Goal: Task Accomplishment & Management: Complete application form

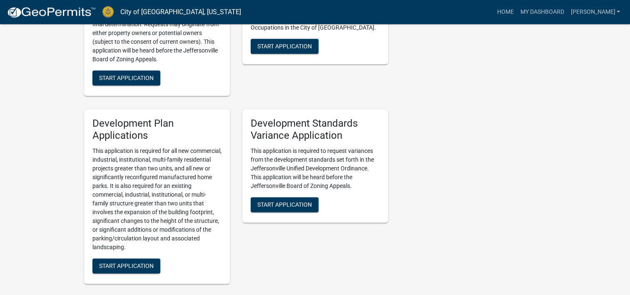
scroll to position [1056, 0]
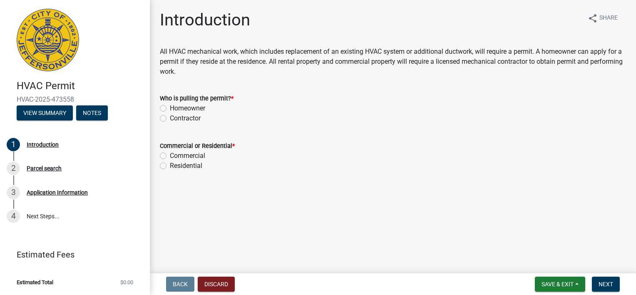
click at [170, 123] on label "Contractor" at bounding box center [185, 118] width 31 height 10
click at [170, 119] on input "Contractor" at bounding box center [172, 115] width 5 height 5
radio input "true"
click at [171, 171] on label "Residential" at bounding box center [186, 166] width 32 height 10
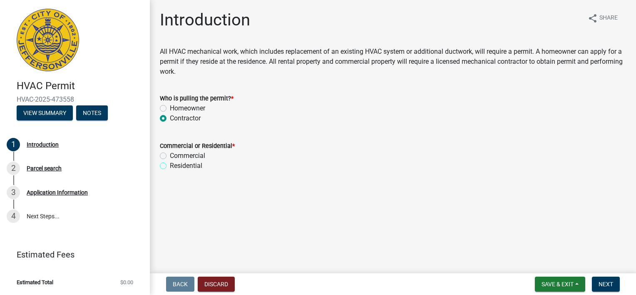
click at [171, 166] on input "Residential" at bounding box center [172, 163] width 5 height 5
radio input "true"
click at [592, 284] on button "Next" at bounding box center [606, 283] width 28 height 15
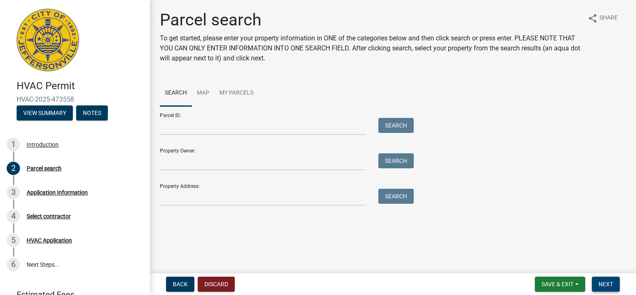
scroll to position [90, 0]
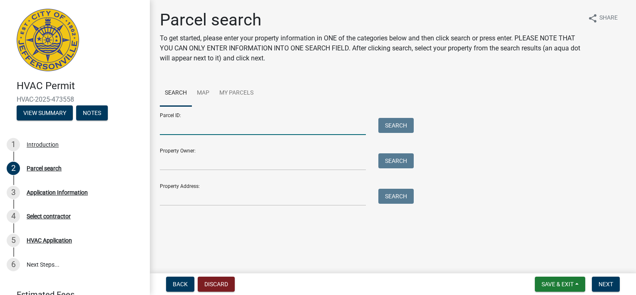
click at [261, 118] on input "Parcel ID:" at bounding box center [263, 126] width 206 height 17
click at [281, 206] on input "Property Address:" at bounding box center [263, 197] width 206 height 17
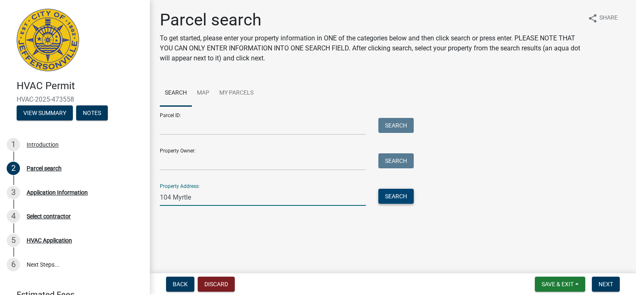
type input "104 Myrtle"
click at [411, 204] on button "Search" at bounding box center [395, 196] width 35 height 15
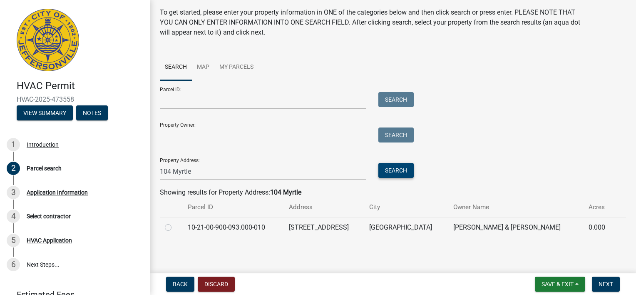
scroll to position [191, 0]
click at [175, 222] on label at bounding box center [175, 222] width 0 height 0
click at [177, 222] on input "radio" at bounding box center [177, 224] width 5 height 5
radio input "true"
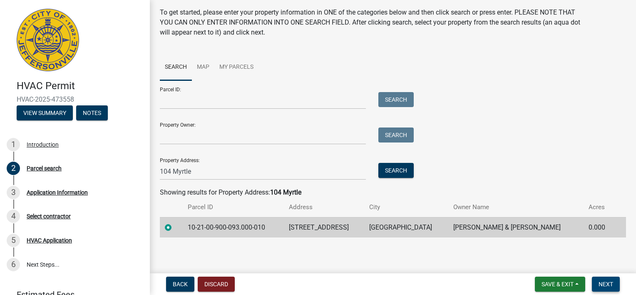
click at [596, 287] on button "Next" at bounding box center [606, 283] width 28 height 15
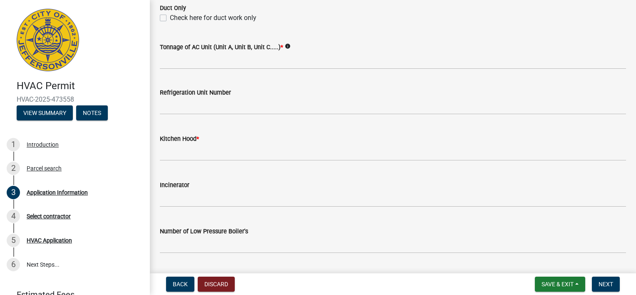
scroll to position [529, 0]
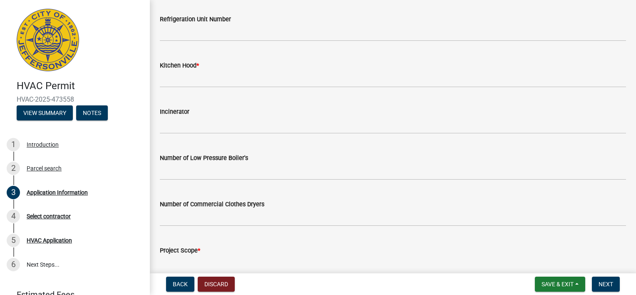
scroll to position [606, 0]
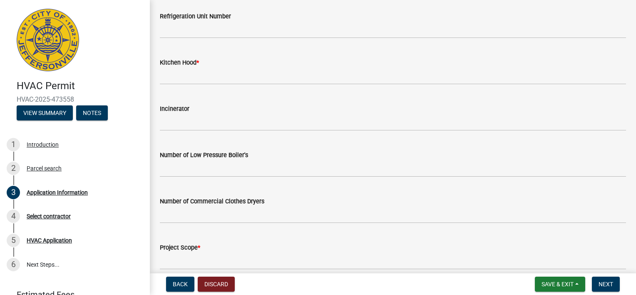
type input "1"
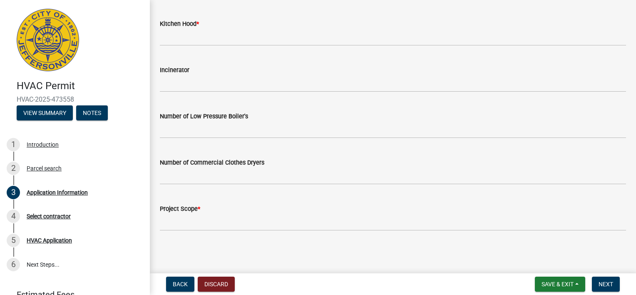
scroll to position [830, 0]
type input "0"
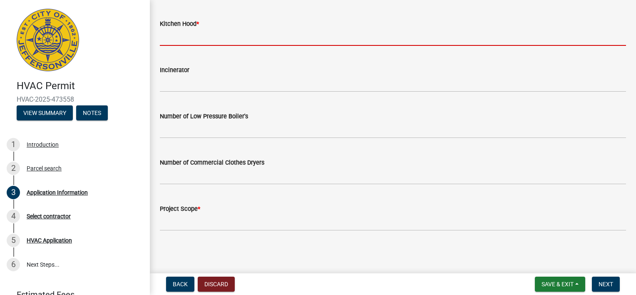
click at [194, 46] on input "text" at bounding box center [393, 37] width 466 height 17
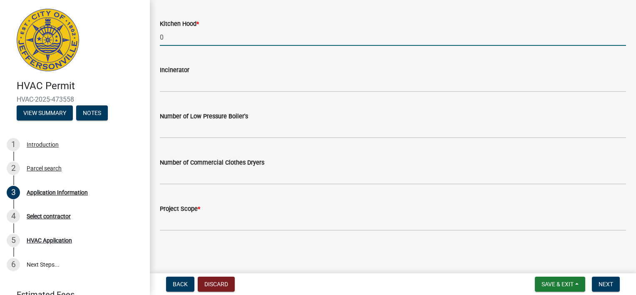
scroll to position [1082, 0]
type input "0"
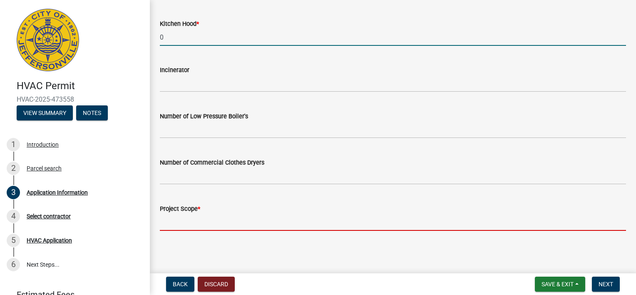
click at [231, 214] on input "Project Scope *" at bounding box center [393, 222] width 466 height 17
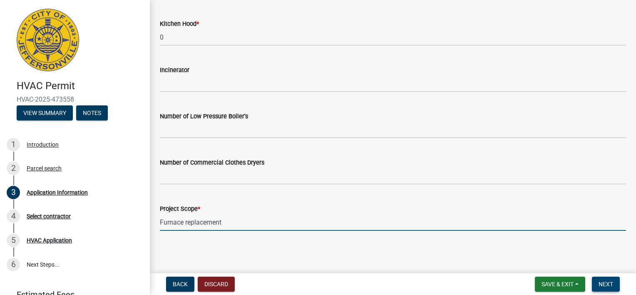
type input "Furnace replacement"
click at [599, 283] on span "Next" at bounding box center [606, 284] width 15 height 7
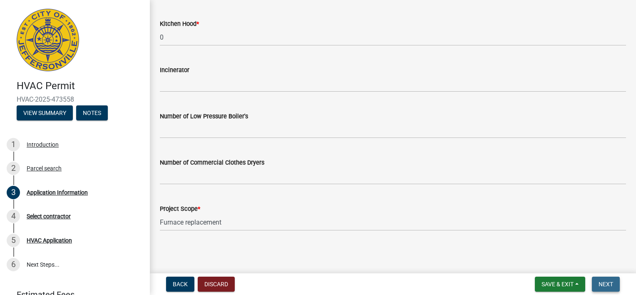
scroll to position [1112, 0]
click at [599, 283] on span "Next" at bounding box center [606, 284] width 15 height 7
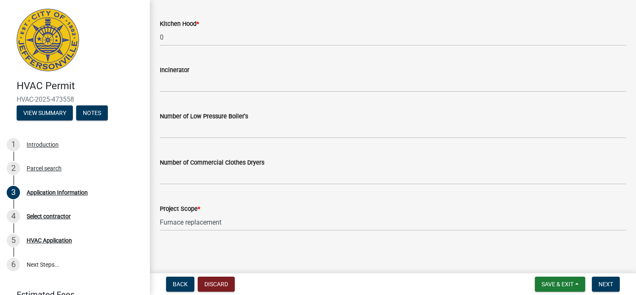
type input "0"
click at [595, 284] on button "Next" at bounding box center [606, 283] width 28 height 15
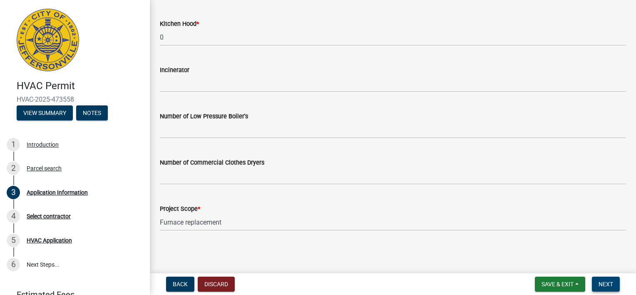
click at [595, 284] on button "Next" at bounding box center [606, 283] width 28 height 15
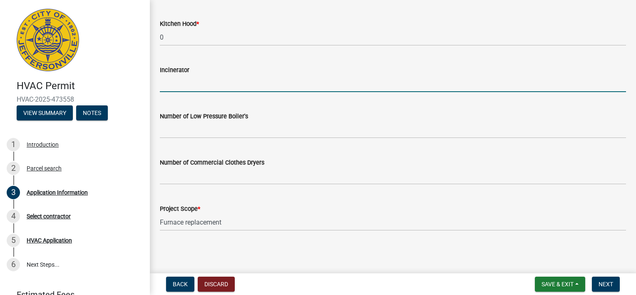
click at [241, 92] on input "text" at bounding box center [393, 83] width 466 height 17
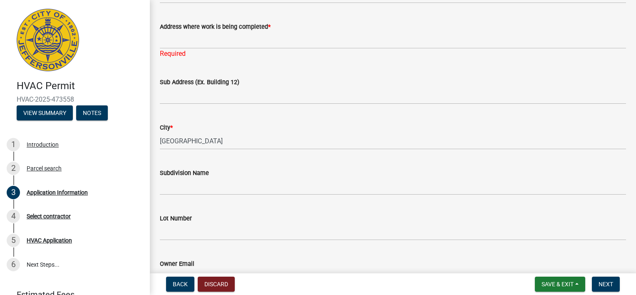
scroll to position [101, 0]
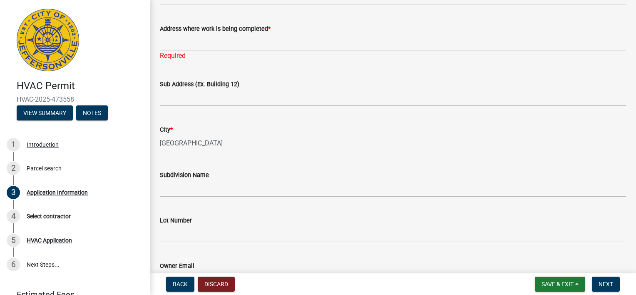
type input "0"
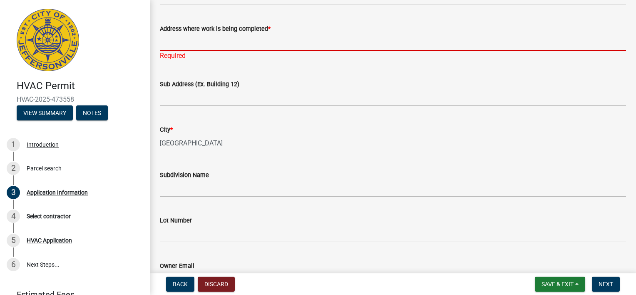
click at [321, 51] on input "Address where work is being completed *" at bounding box center [393, 42] width 466 height 17
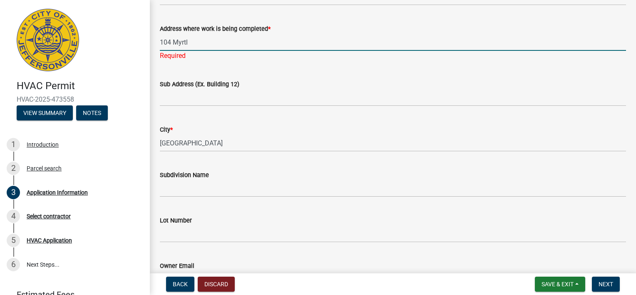
type input "104 Myrtle"
click at [592, 284] on button "Next" at bounding box center [606, 283] width 28 height 15
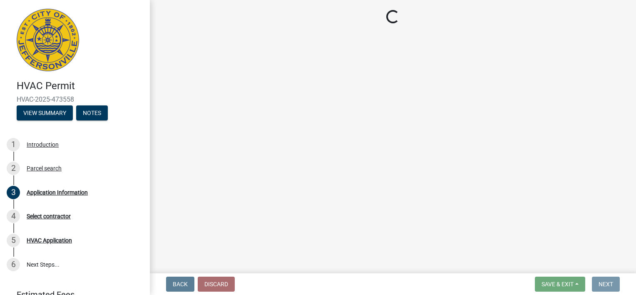
scroll to position [0, 0]
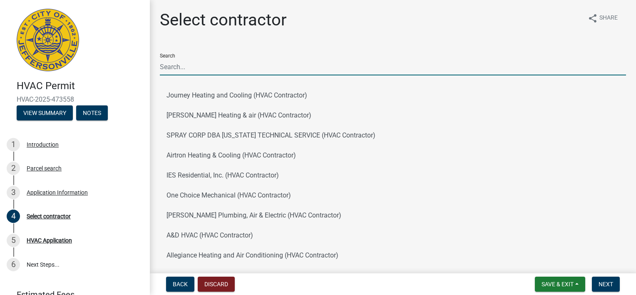
click at [285, 75] on input "Search" at bounding box center [393, 66] width 466 height 17
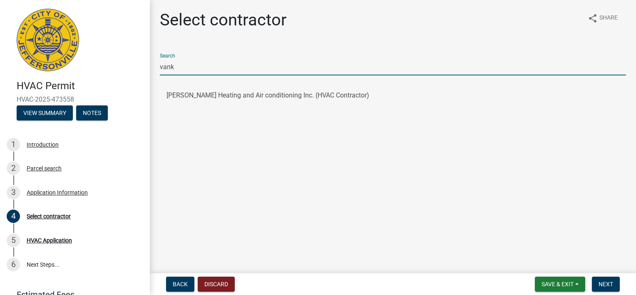
type input "vank"
click at [396, 105] on button "[PERSON_NAME] Heating and Air conditioning Inc. (HVAC Contractor)" at bounding box center [393, 95] width 466 height 20
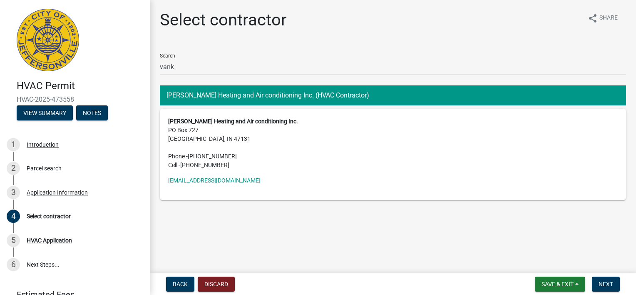
click at [303, 169] on address "[PERSON_NAME] Heating and Air conditioning Inc. [STREET_ADDRESS] Phone - [PHONE…" at bounding box center [393, 143] width 450 height 52
click at [397, 105] on button "[PERSON_NAME] Heating and Air conditioning Inc. (HVAC Contractor)" at bounding box center [393, 95] width 466 height 20
click at [599, 283] on span "Next" at bounding box center [606, 284] width 15 height 7
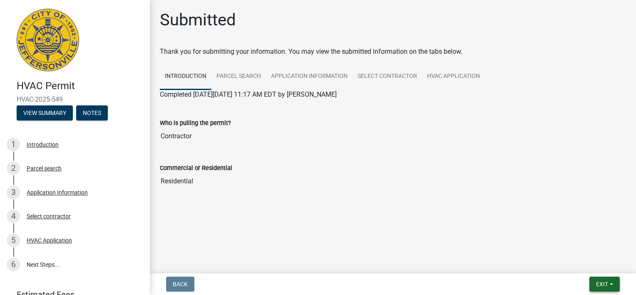
click at [596, 281] on span "Exit" at bounding box center [602, 284] width 12 height 7
click at [555, 250] on button "Save & Exit" at bounding box center [587, 255] width 67 height 20
